Goal: Information Seeking & Learning: Get advice/opinions

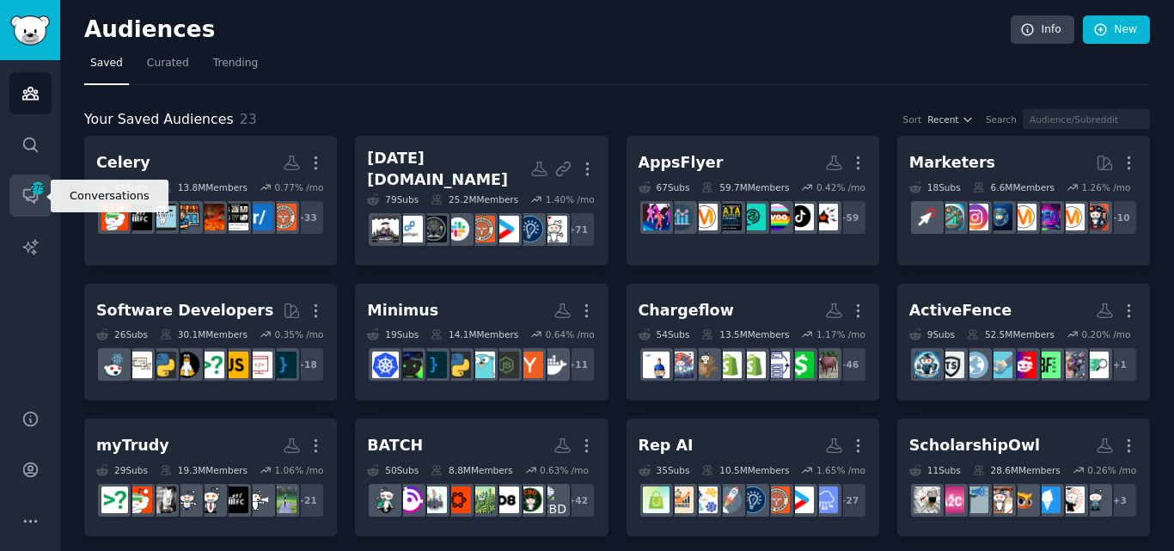
click at [35, 192] on span "275" at bounding box center [37, 188] width 15 height 12
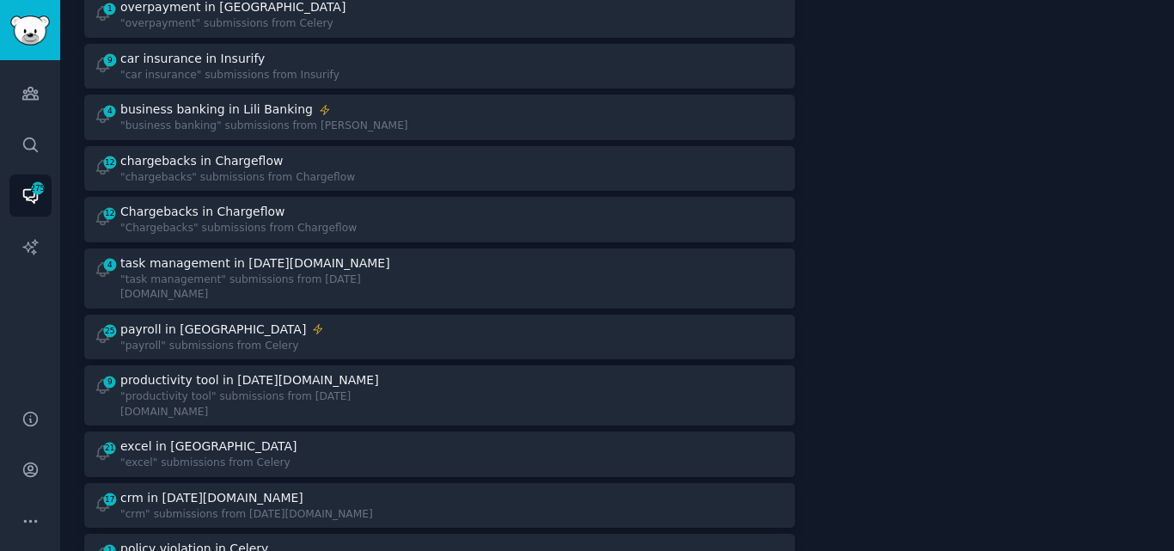
scroll to position [1545, 0]
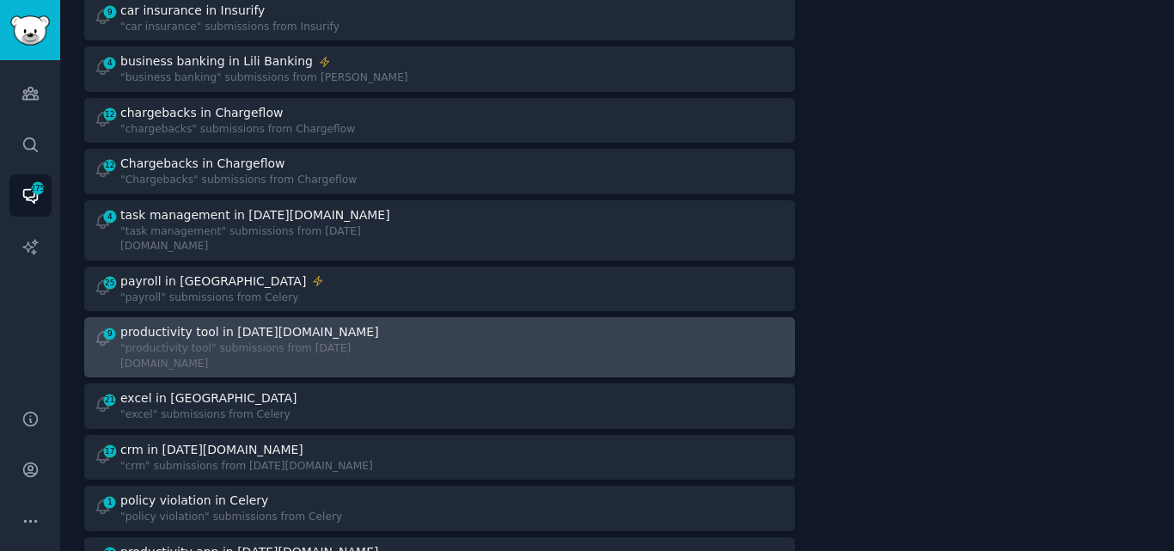
click at [249, 323] on div "productivity tool in [DATE][DOMAIN_NAME]" at bounding box center [249, 332] width 259 height 18
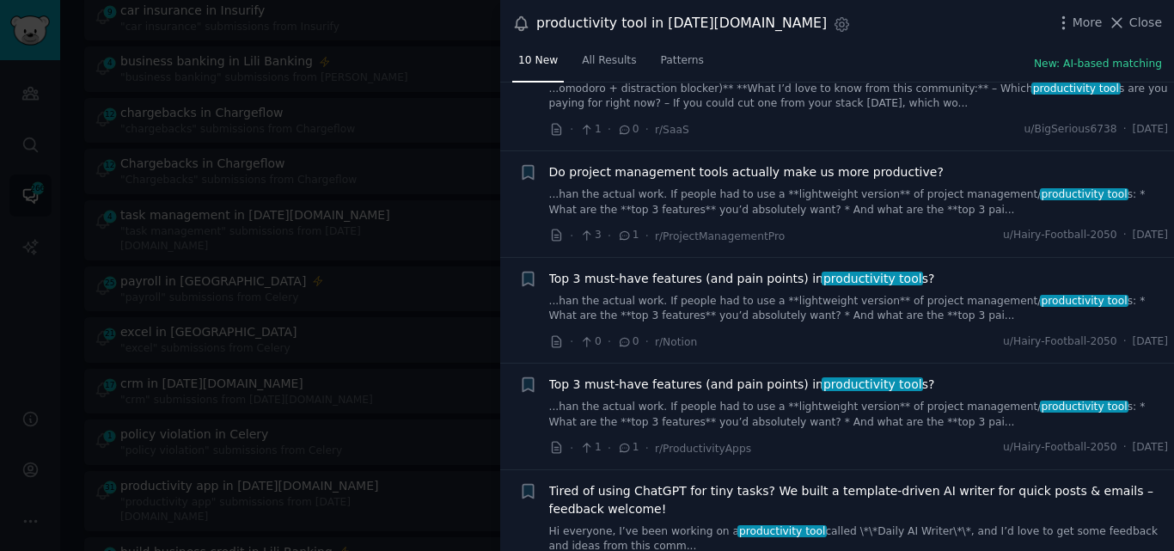
scroll to position [637, 0]
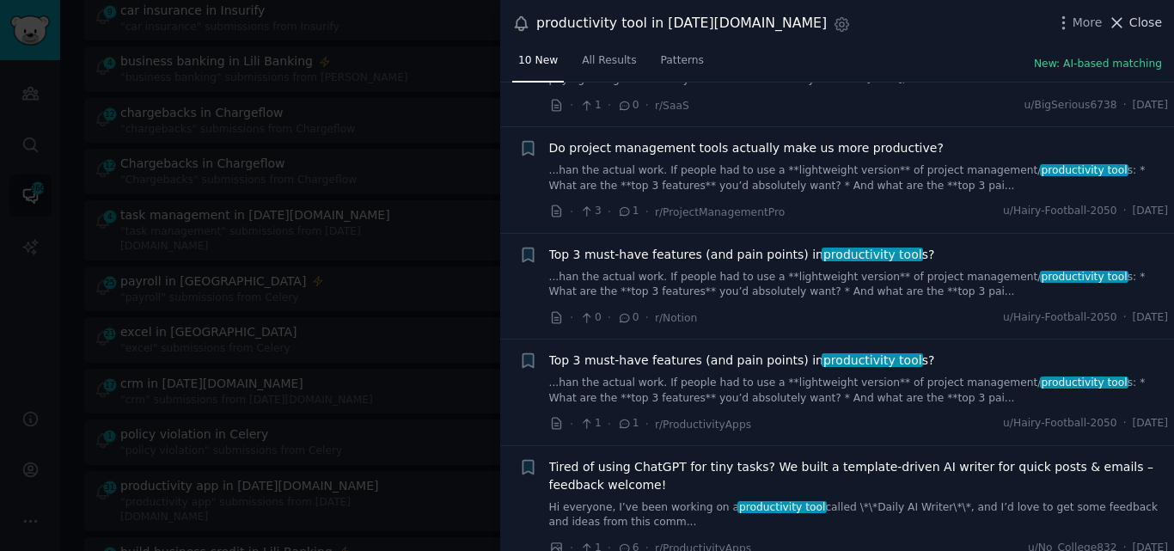
click at [1135, 18] on span "Close" at bounding box center [1145, 23] width 33 height 18
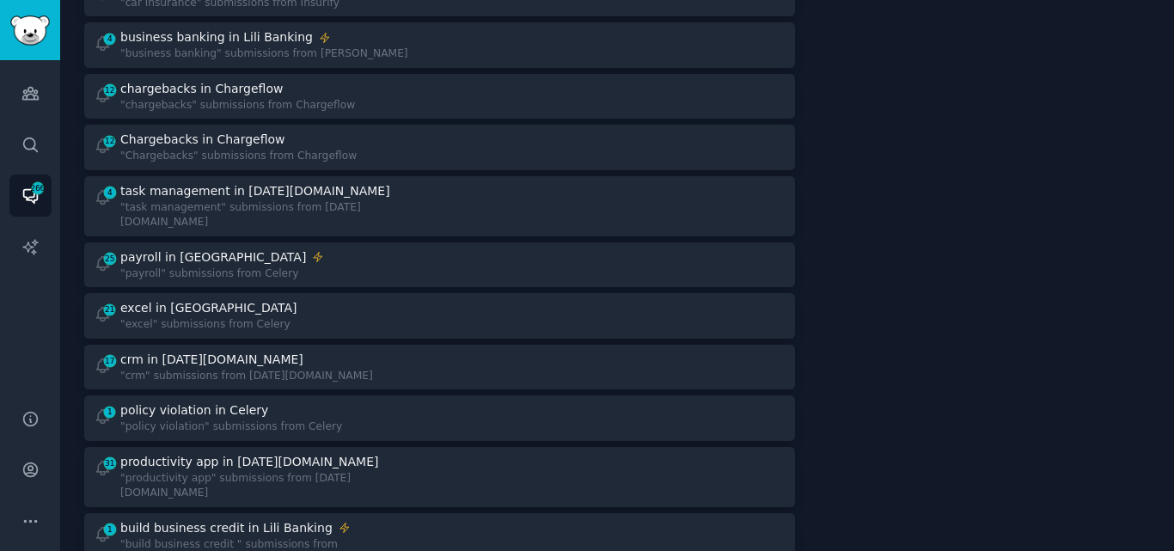
scroll to position [1545, 0]
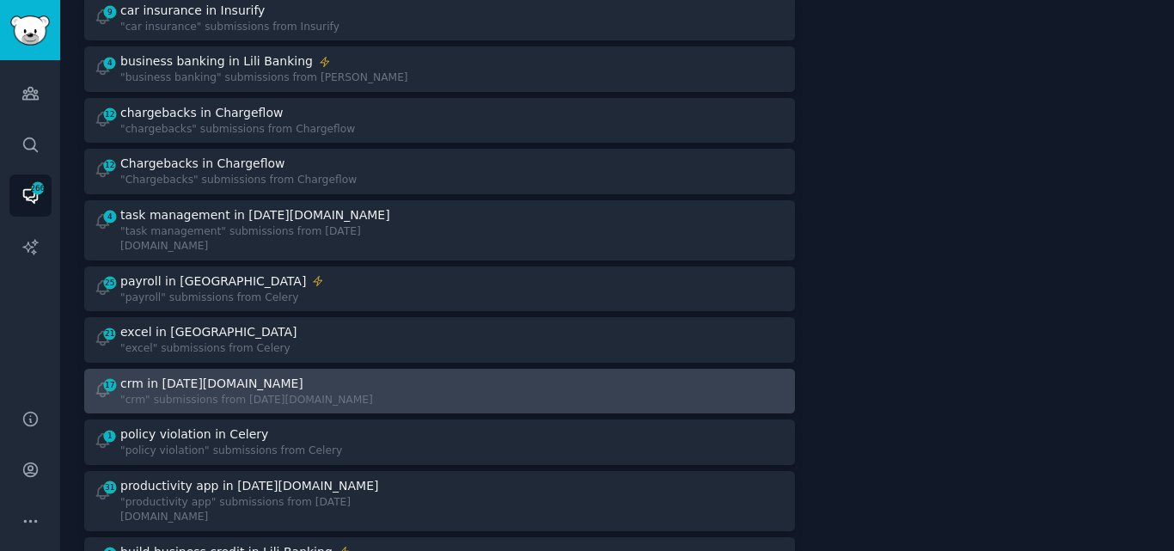
click at [184, 375] on div "crm in [DATE][DOMAIN_NAME]" at bounding box center [211, 384] width 183 height 18
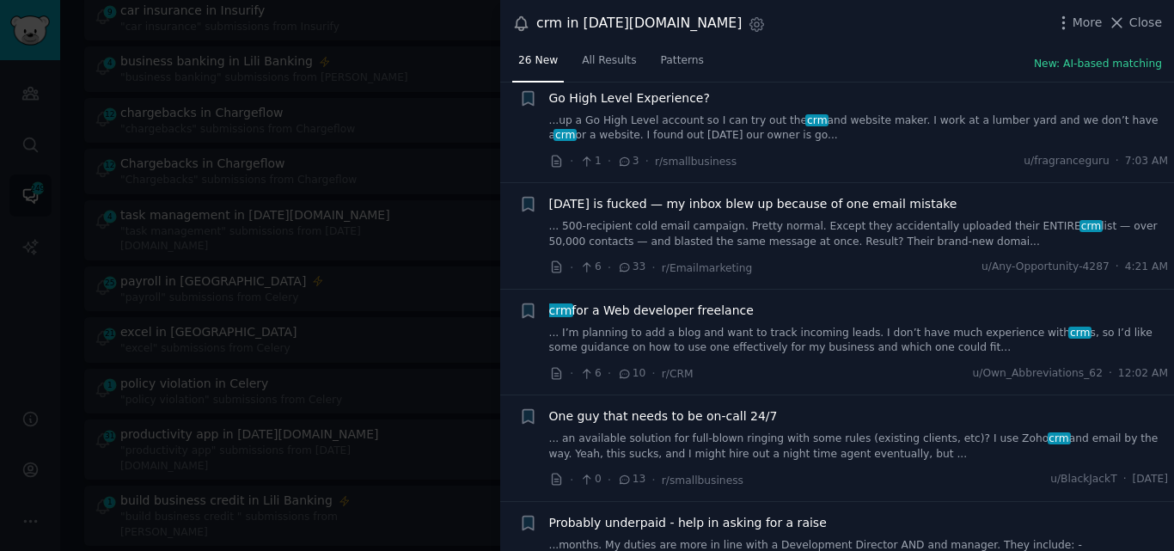
scroll to position [780, 0]
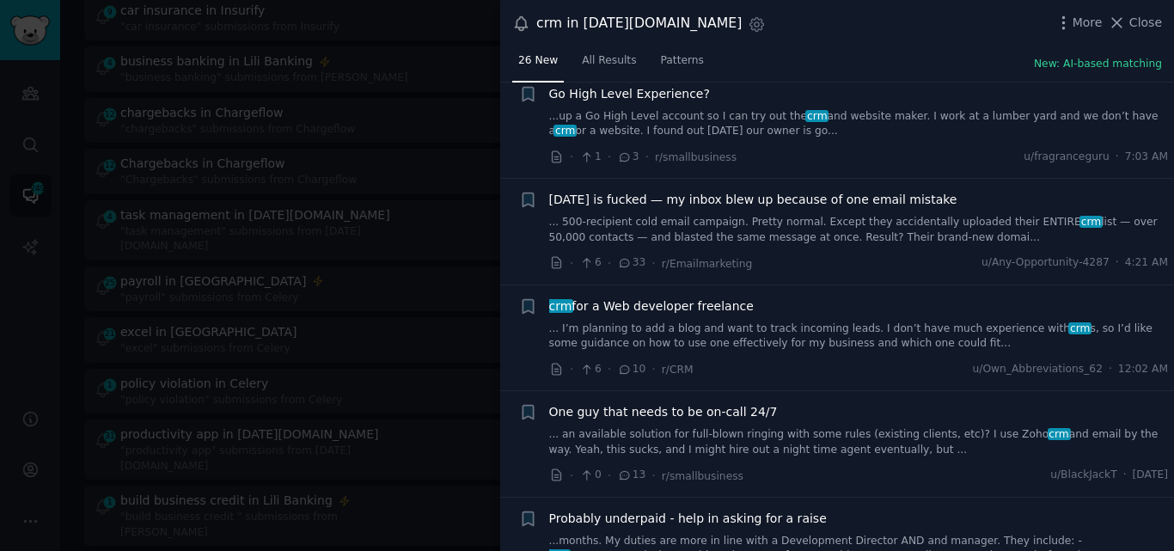
click at [847, 345] on link "... I’m planning to add a blog and want to track incoming leads. I don’t have m…" at bounding box center [859, 336] width 620 height 30
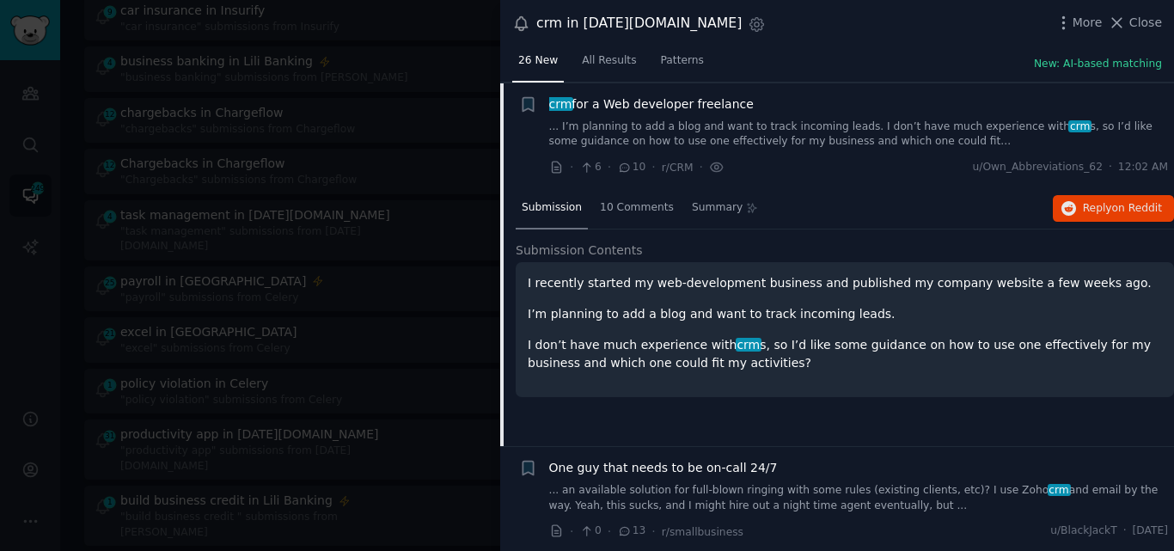
scroll to position [982, 0]
drag, startPoint x: 735, startPoint y: 106, endPoint x: 543, endPoint y: 104, distance: 191.7
click at [543, 104] on div "+ crm for a Web developer freelance ... I’m planning to add a blog and want to …" at bounding box center [844, 136] width 650 height 82
copy span "crm for a Web developer freelance"
click at [639, 109] on span "crm for a Web developer freelance" at bounding box center [651, 104] width 205 height 18
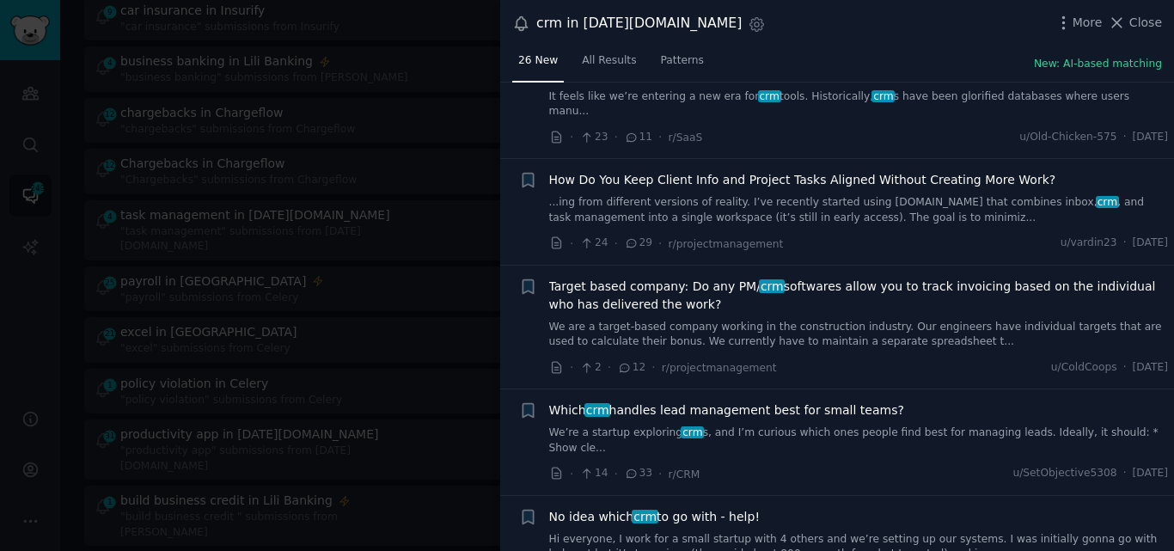
scroll to position [2275, 0]
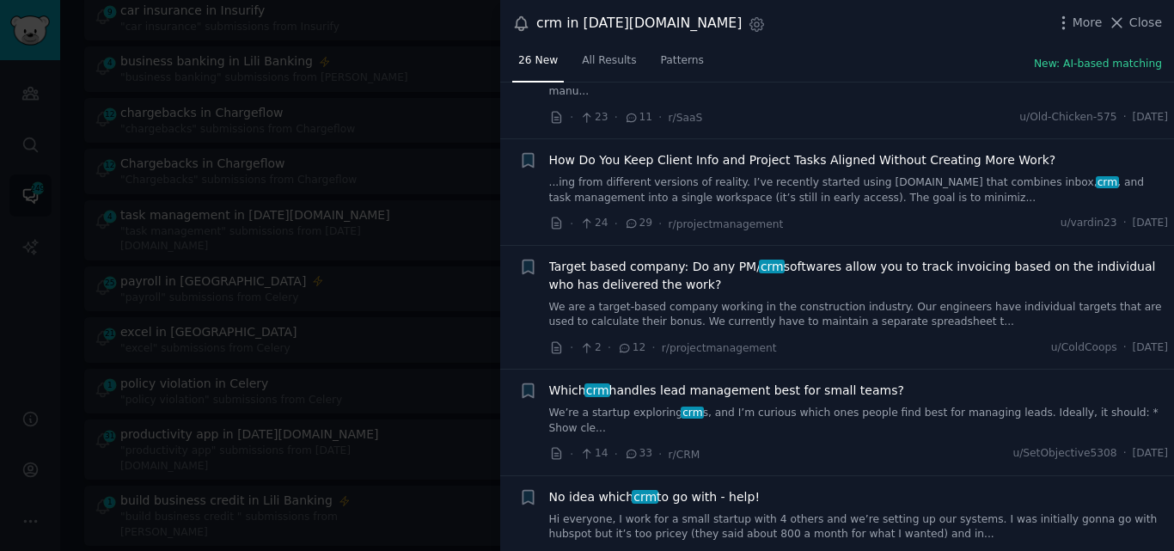
click at [677, 512] on link "Hi everyone, I work for a small startup with 4 others and we’re setting up our …" at bounding box center [859, 527] width 620 height 30
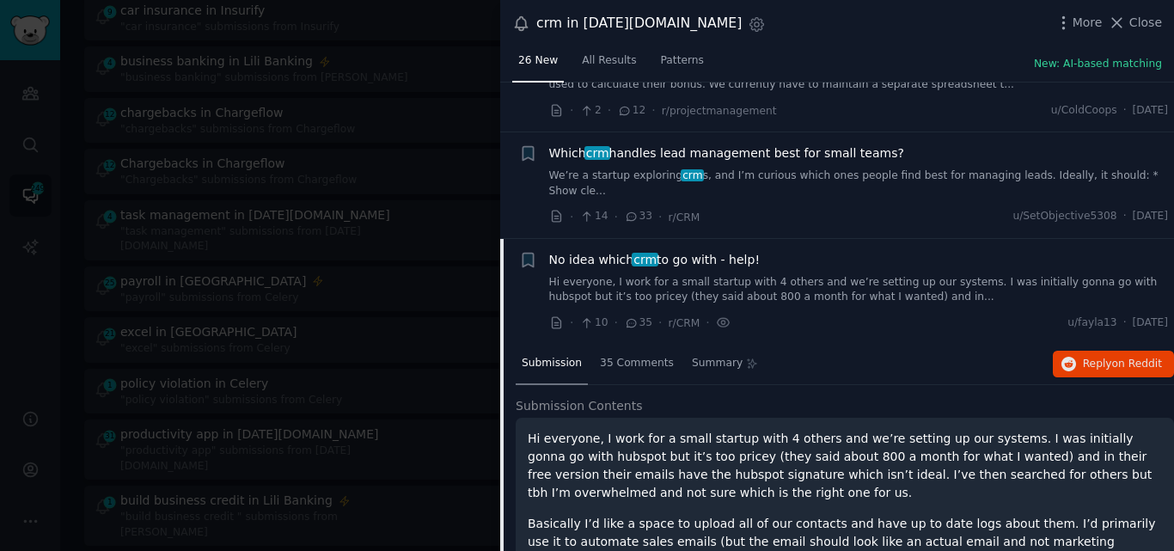
scroll to position [2625, 0]
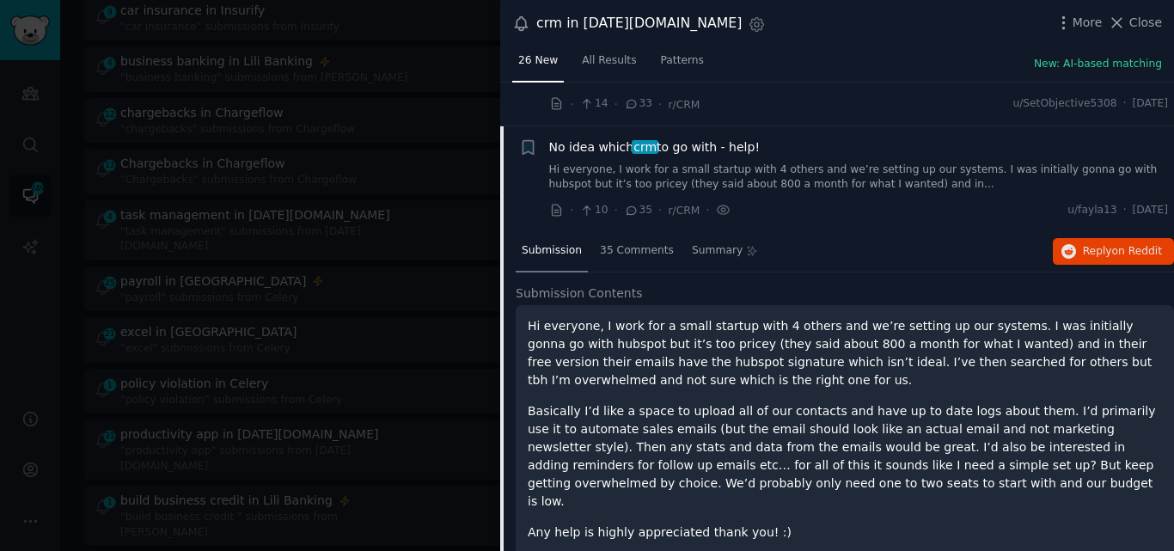
drag, startPoint x: 764, startPoint y: 113, endPoint x: 548, endPoint y: 115, distance: 216.6
click at [548, 138] on div "+ No idea which crm to go with - help! Hi everyone, I work for a small startup …" at bounding box center [844, 179] width 650 height 82
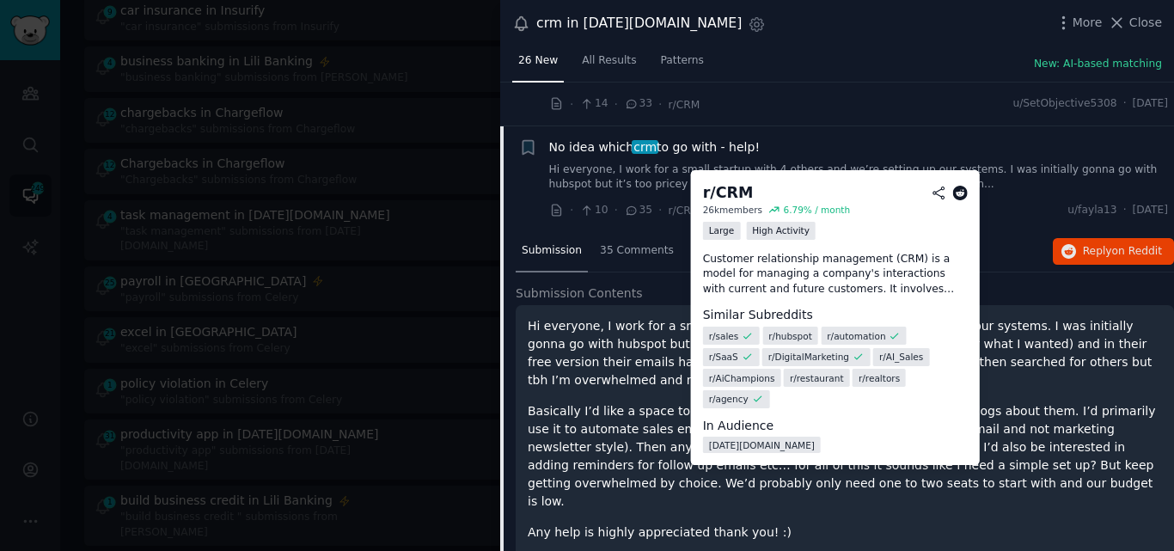
copy span "No idea which crm to go with - help!"
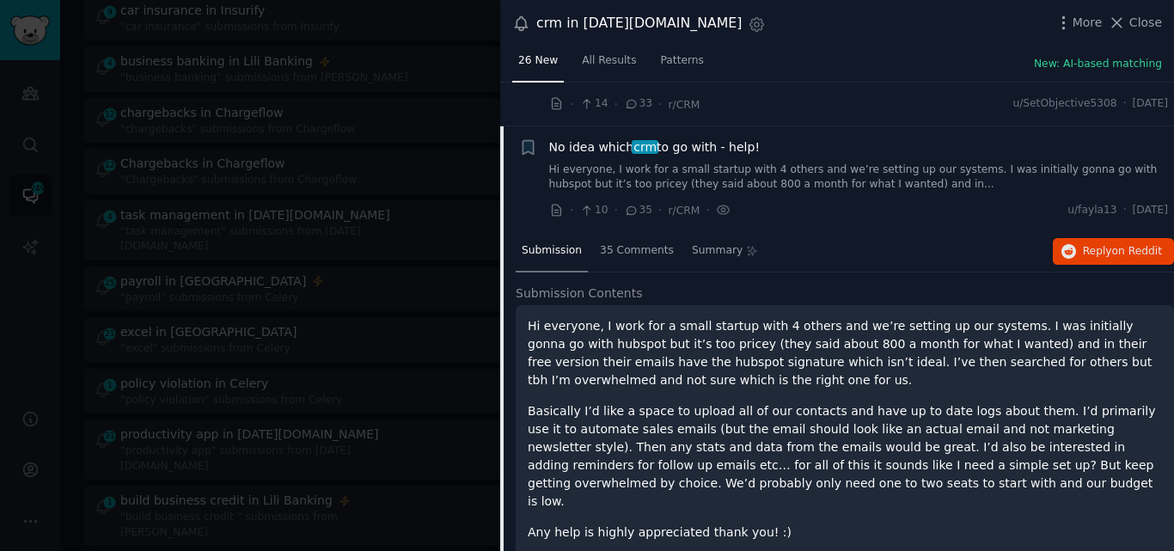
copy span "No idea which crm to go with - help!"
click at [492, 127] on div at bounding box center [587, 275] width 1174 height 551
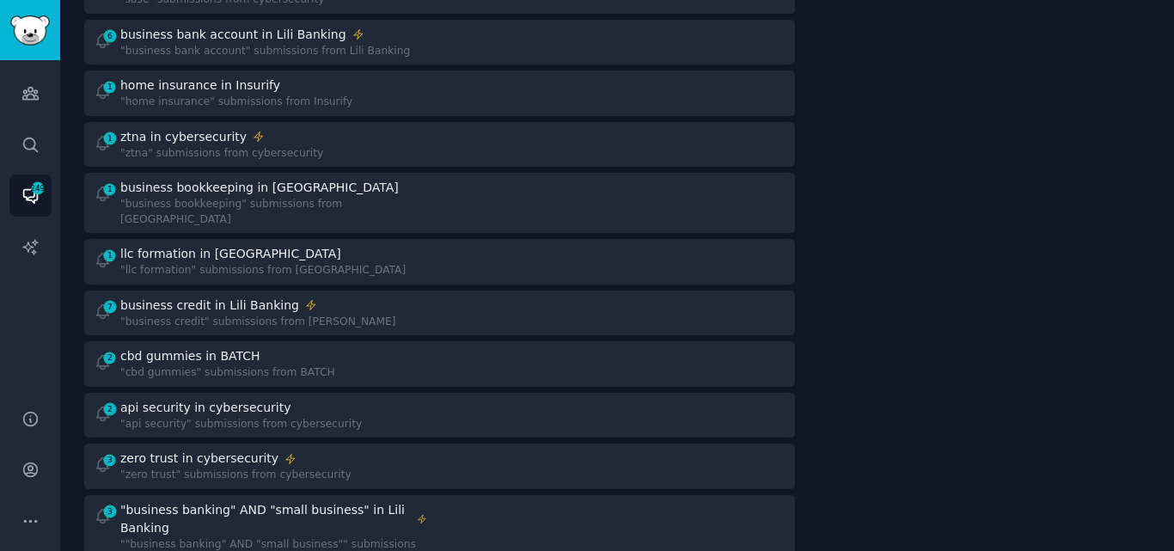
scroll to position [3512, 0]
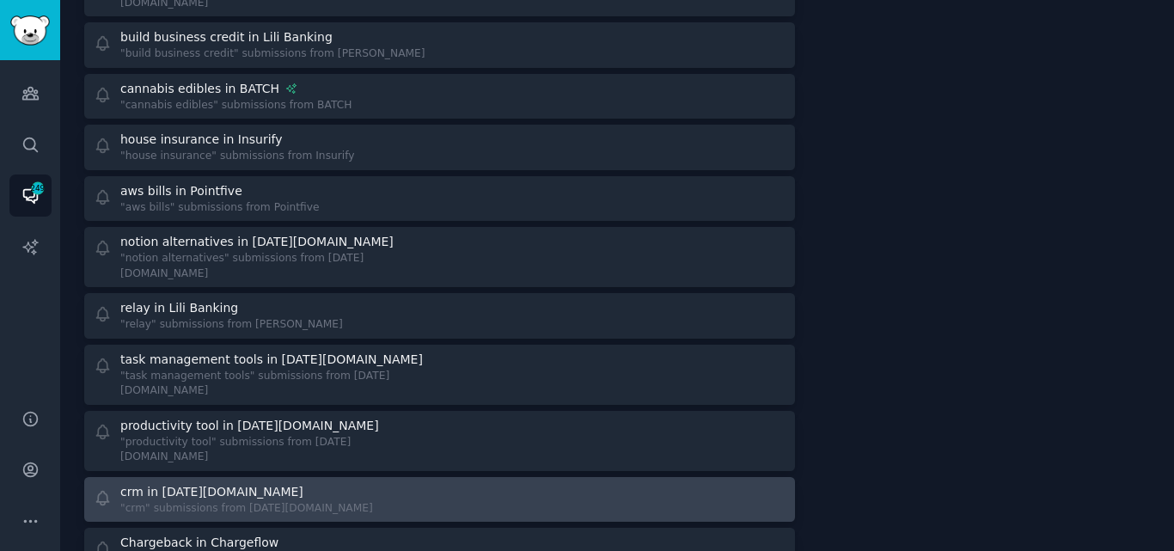
click at [313, 483] on div "crm in [DATE][DOMAIN_NAME] "crm" submissions from [DATE][DOMAIN_NAME]" at bounding box center [261, 500] width 334 height 34
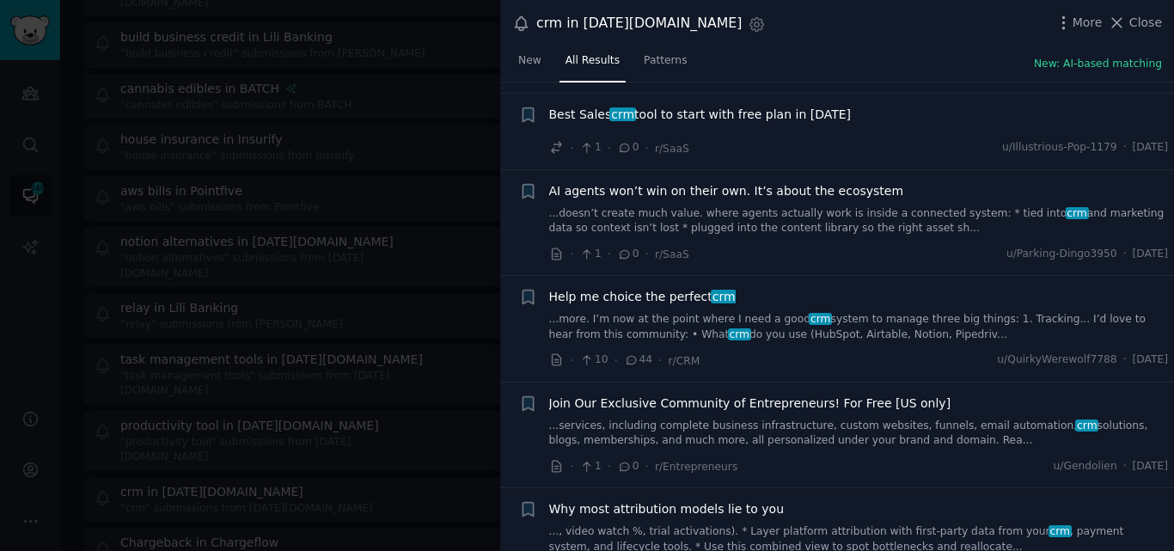
scroll to position [1734, 0]
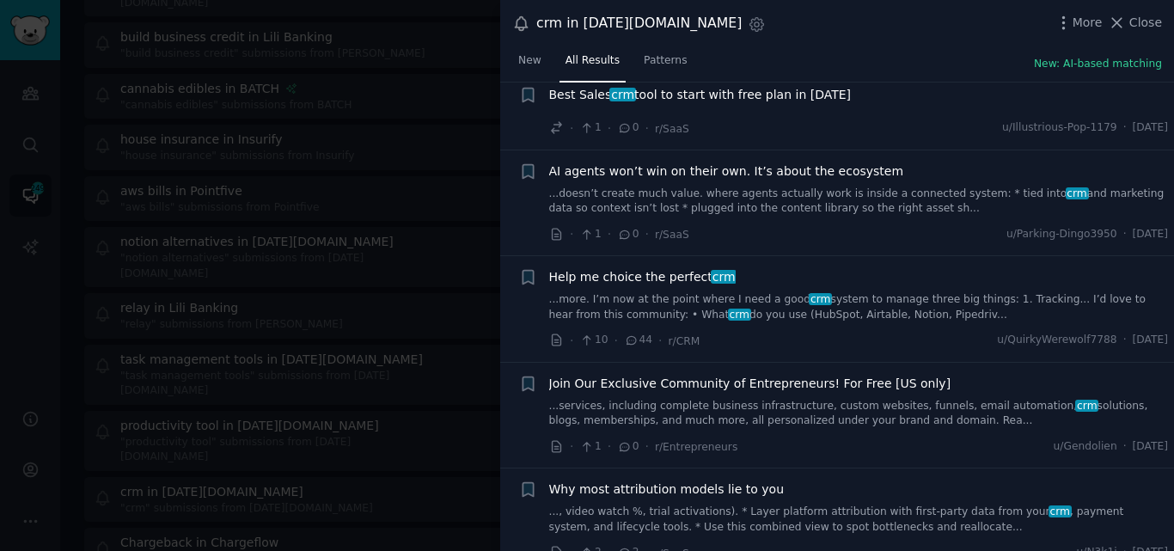
click at [809, 303] on span "crm" at bounding box center [820, 299] width 23 height 12
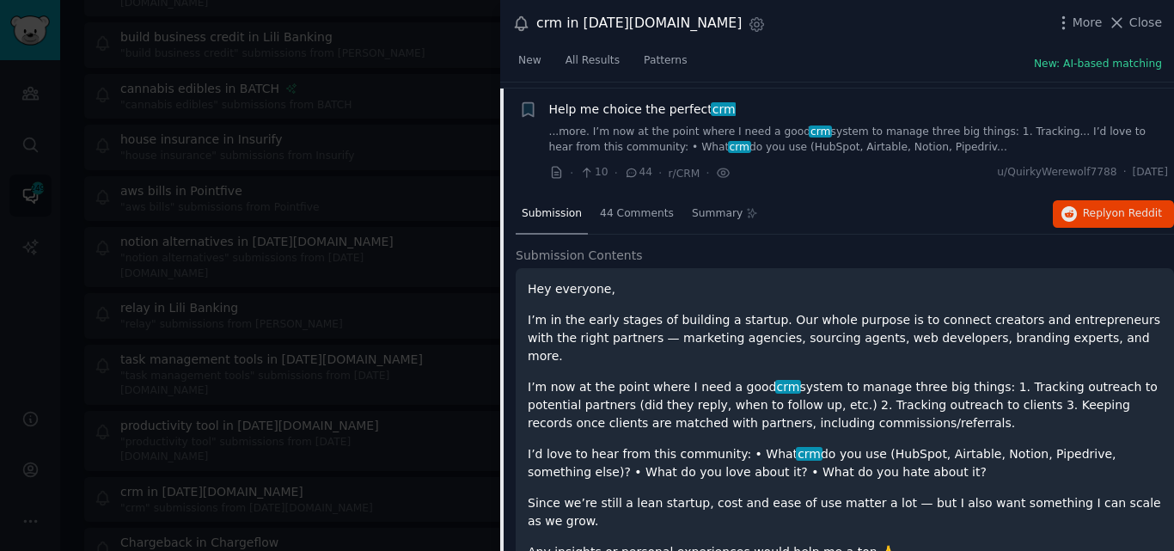
scroll to position [1908, 0]
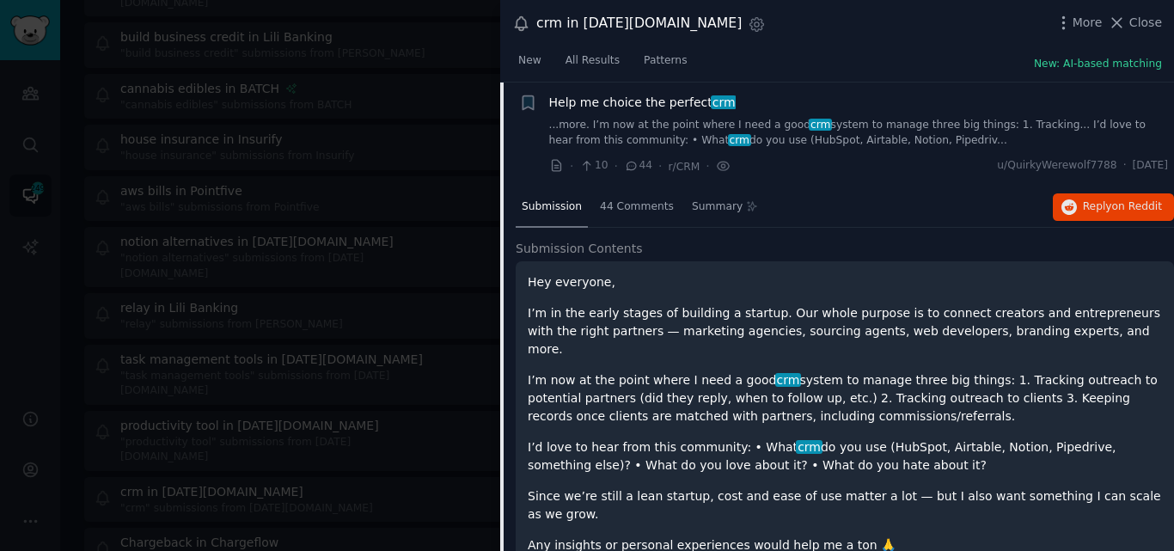
drag, startPoint x: 979, startPoint y: 361, endPoint x: 829, endPoint y: 405, distance: 155.9
click at [829, 405] on p "I’m now at the point where I need a good crm system to manage three big things:…" at bounding box center [845, 398] width 634 height 54
copy p "Tracking outreach to potential partners (did they reply, when to follow up, etc…"
click at [624, 105] on span "Help me choice the perfect crm" at bounding box center [642, 103] width 187 height 18
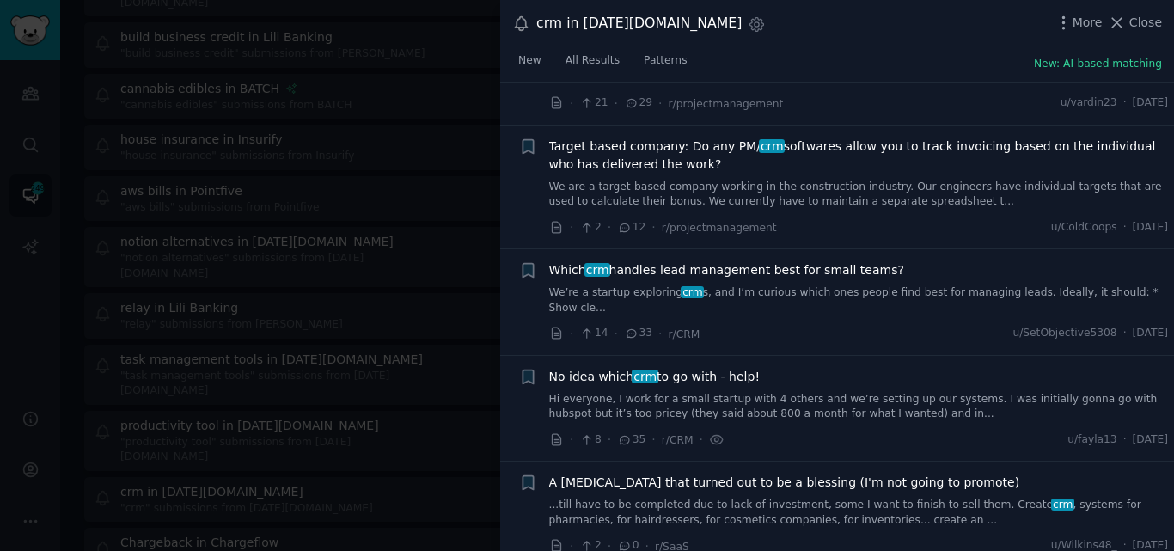
scroll to position [2414, 0]
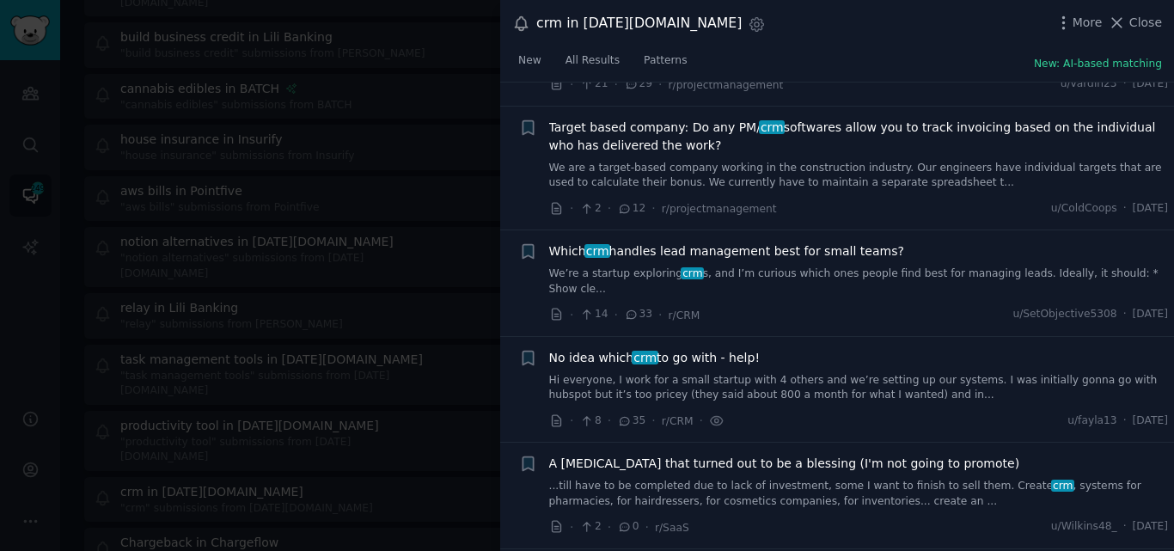
drag, startPoint x: 756, startPoint y: 327, endPoint x: 548, endPoint y: 330, distance: 208.0
click at [549, 349] on div "No idea which crm to go with - help!" at bounding box center [859, 358] width 620 height 18
copy span "No idea which crm to go with - help!"
click at [684, 373] on link "Hi everyone, I work for a small startup with 4 others and we’re setting up our …" at bounding box center [859, 388] width 620 height 30
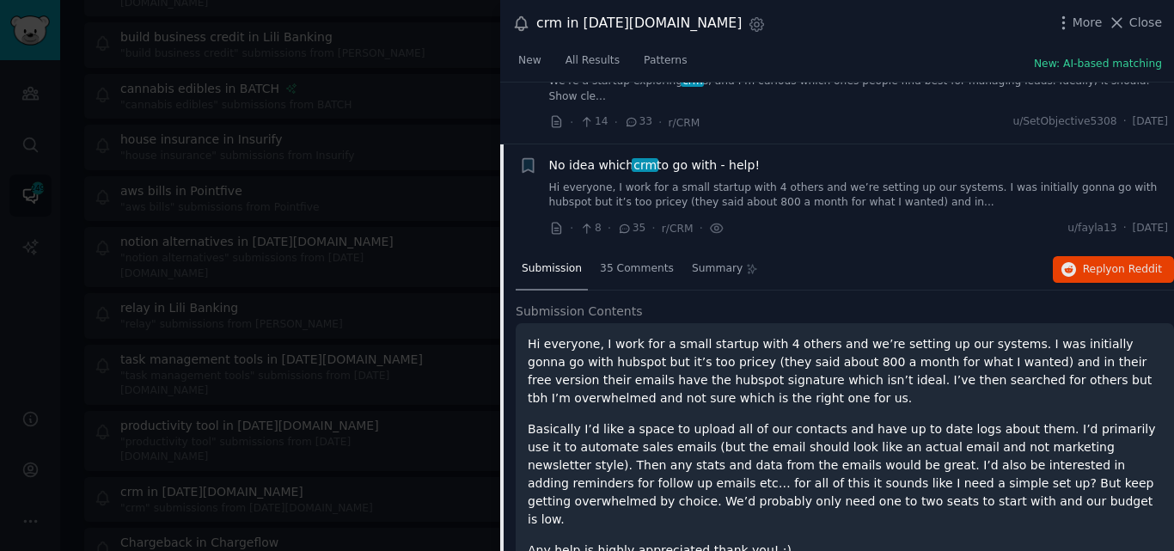
scroll to position [2639, 0]
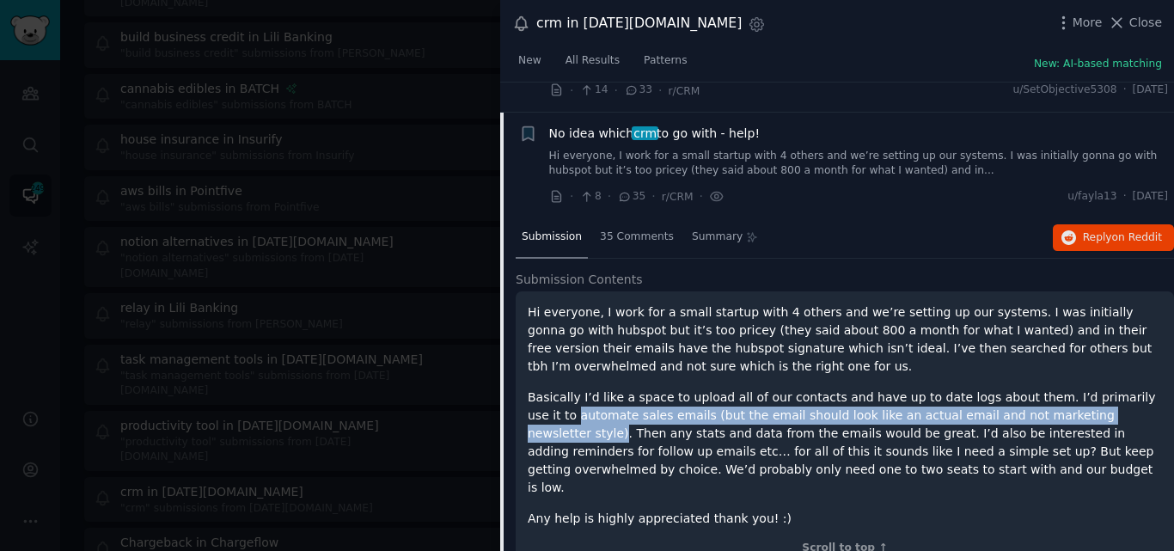
drag, startPoint x: 525, startPoint y: 384, endPoint x: 1083, endPoint y: 390, distance: 557.9
click at [1083, 390] on div "Hi everyone, I work for a small startup with 4 others and we’re setting up our …" at bounding box center [845, 429] width 658 height 277
copy p "automate sales emails (but the email should look like an actual email and not m…"
click at [695, 125] on span "No idea which crm to go with - help!" at bounding box center [654, 134] width 211 height 18
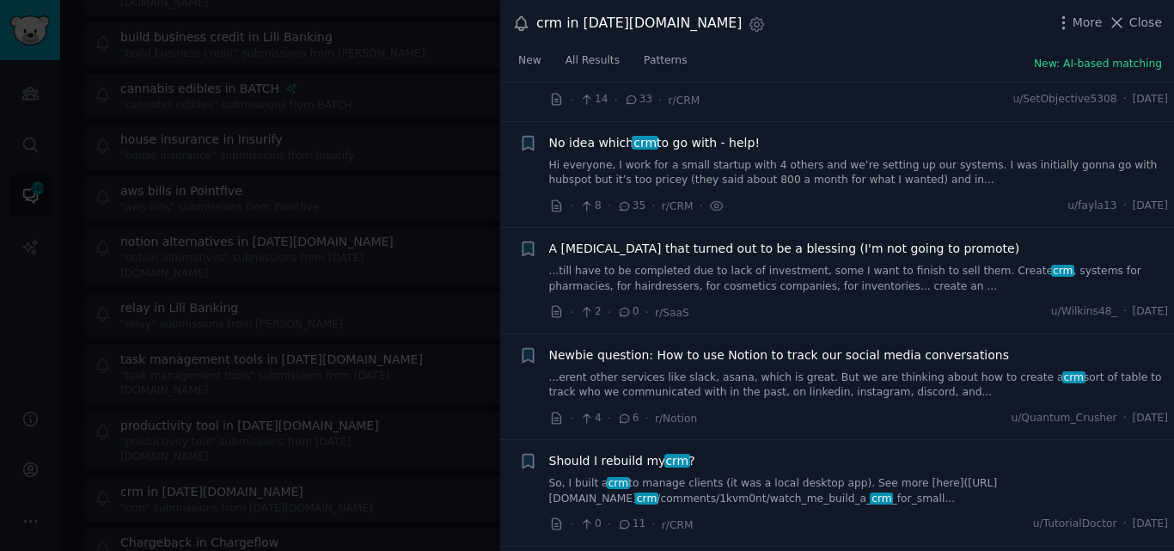
scroll to position [2610, 0]
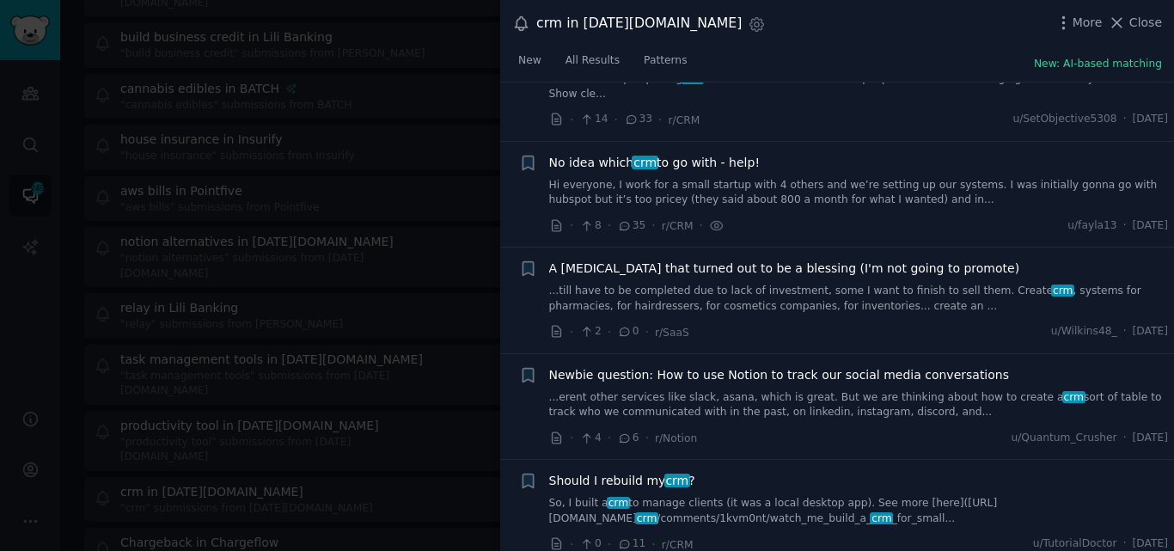
click at [666, 178] on link "Hi everyone, I work for a small startup with 4 others and we’re setting up our …" at bounding box center [859, 193] width 620 height 30
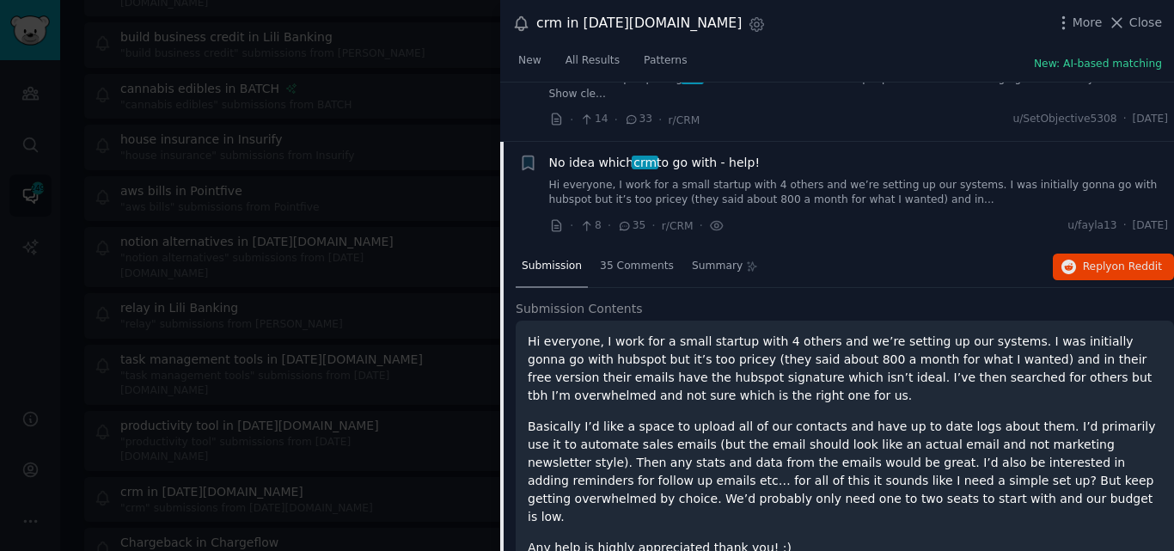
scroll to position [2639, 0]
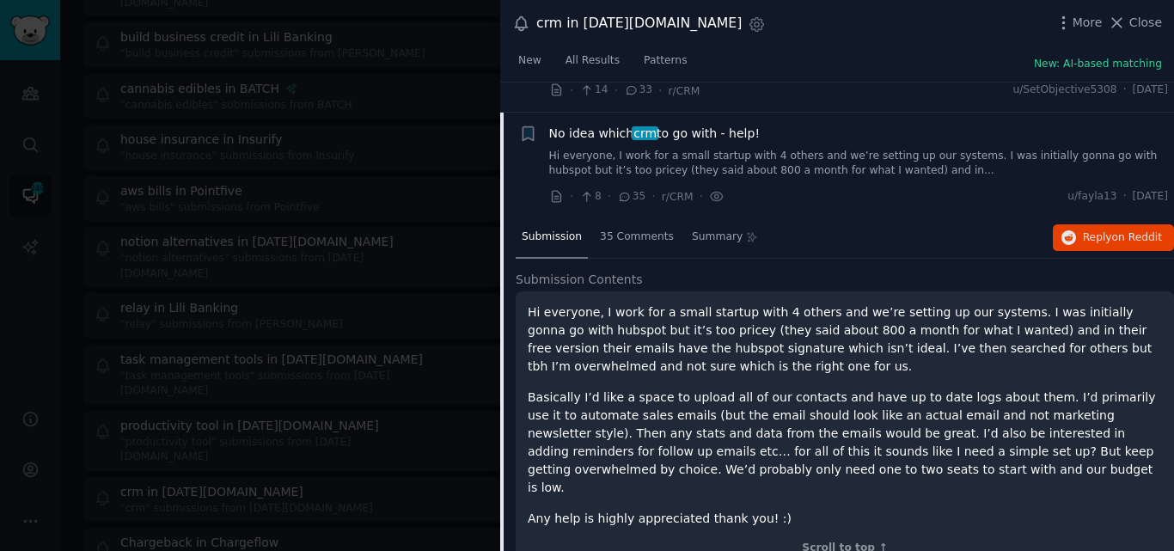
drag, startPoint x: 772, startPoint y: 99, endPoint x: 551, endPoint y: 101, distance: 220.9
click at [551, 125] on div "No idea which crm to go with - help!" at bounding box center [859, 134] width 620 height 18
copy span "No idea which crm to go with - help!"
click at [693, 125] on span "No idea which crm to go with - help!" at bounding box center [654, 134] width 211 height 18
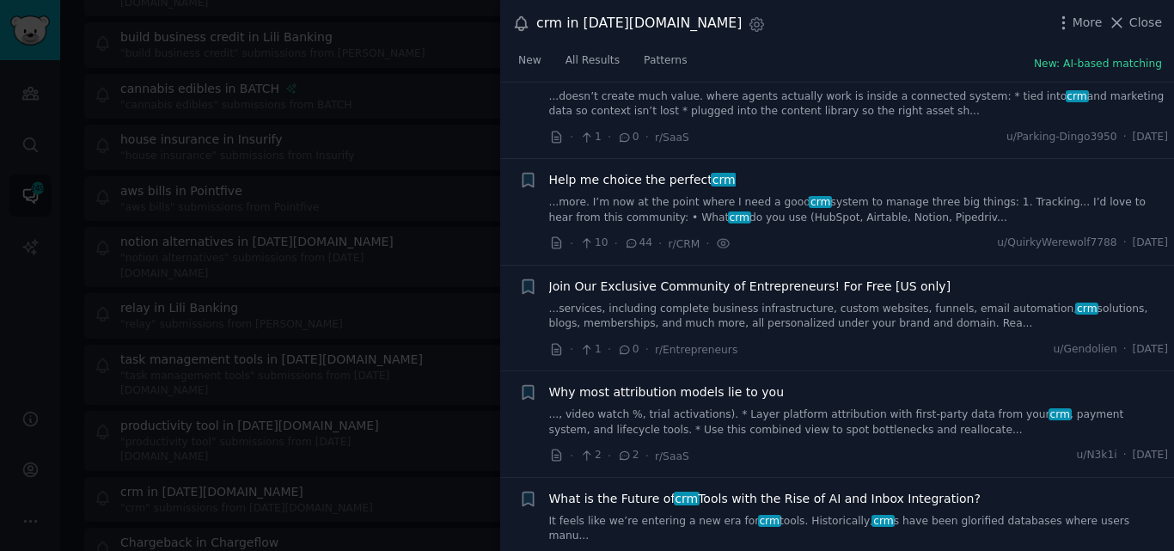
scroll to position [1811, 0]
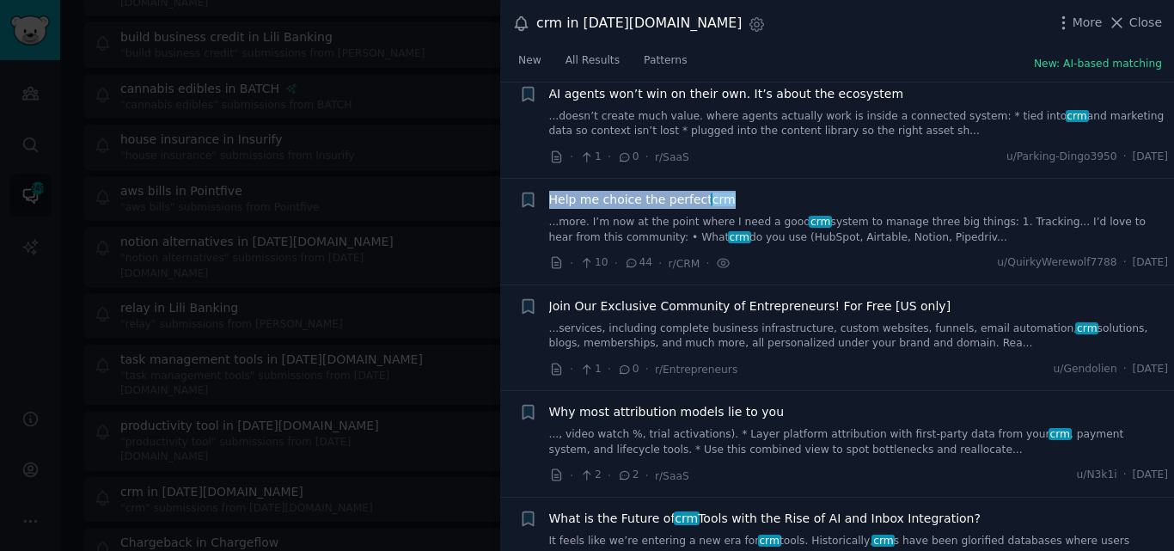
drag, startPoint x: 747, startPoint y: 195, endPoint x: 550, endPoint y: 193, distance: 196.9
click at [550, 193] on div "Help me choice the perfect crm" at bounding box center [859, 200] width 620 height 18
copy span "Help me choice the perfect crm"
